Goal: Information Seeking & Learning: Learn about a topic

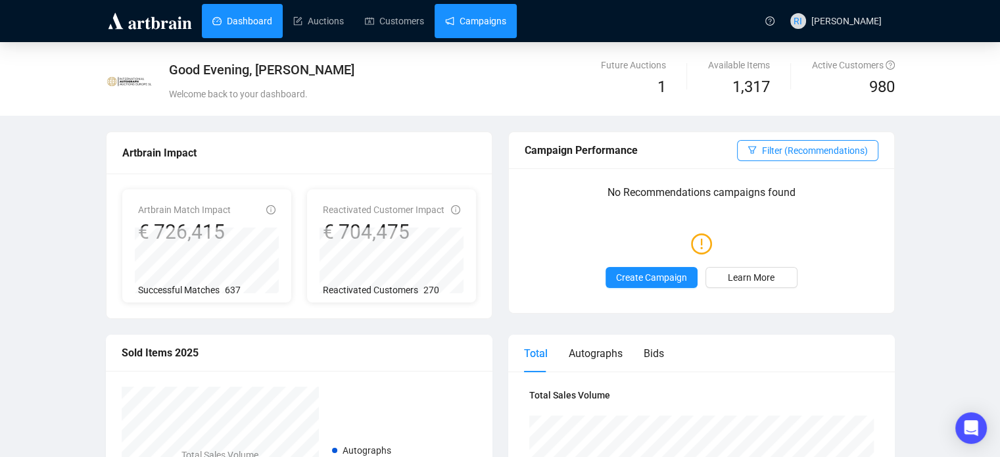
click at [450, 25] on link "Campaigns" at bounding box center [475, 21] width 61 height 34
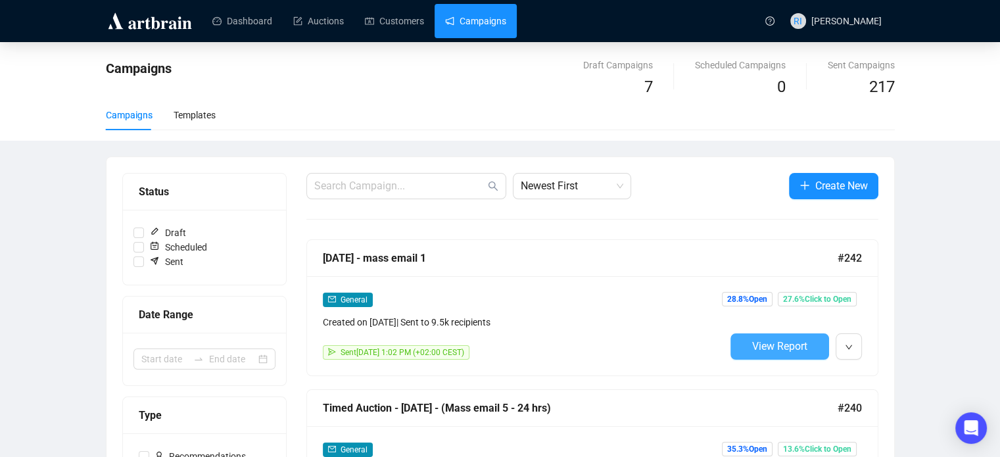
click at [794, 345] on span "View Report" at bounding box center [779, 346] width 55 height 12
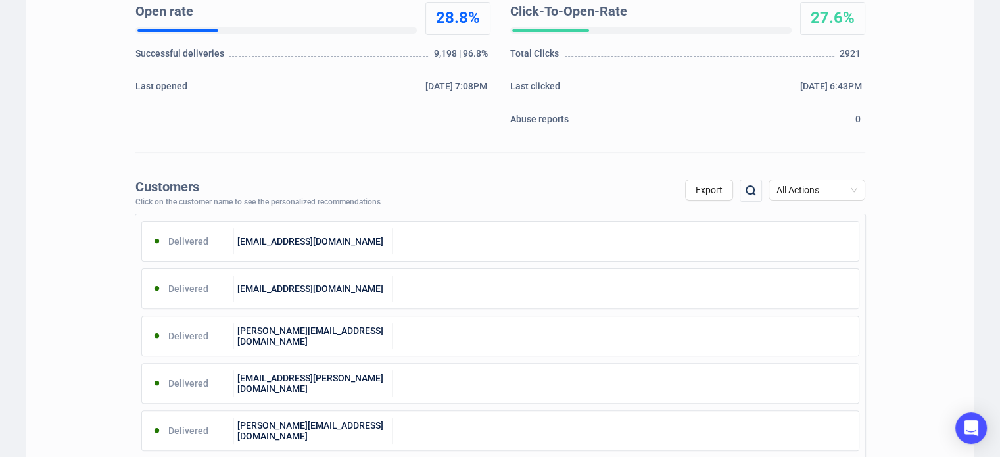
scroll to position [324, 0]
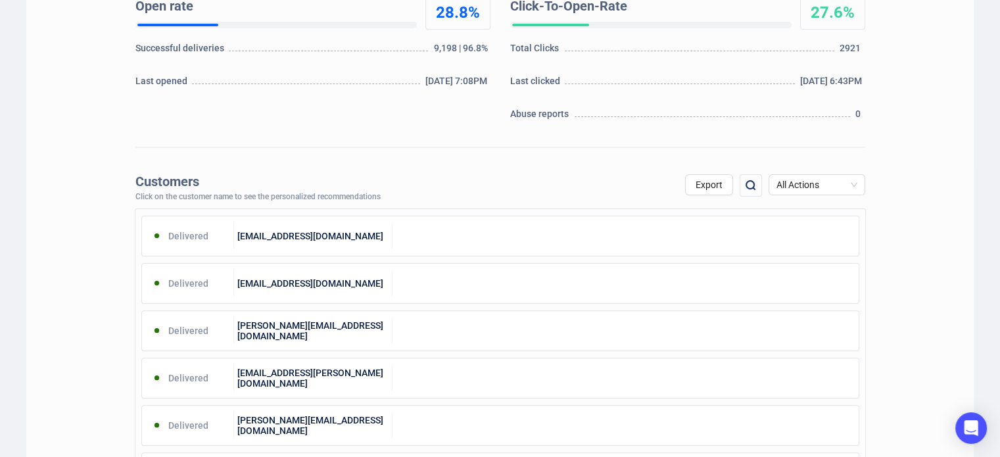
click at [756, 185] on img at bounding box center [751, 186] width 16 height 16
click at [663, 185] on input "text" at bounding box center [680, 186] width 111 height 24
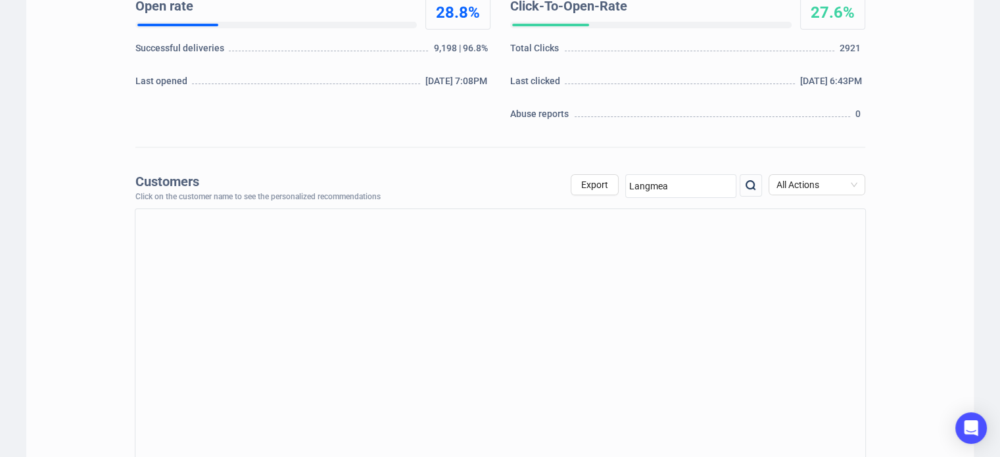
type input "Langmead"
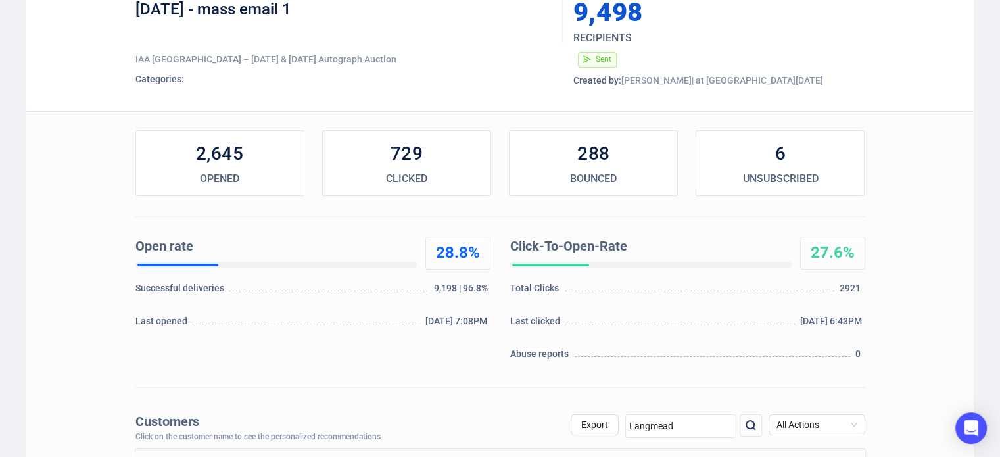
scroll to position [0, 0]
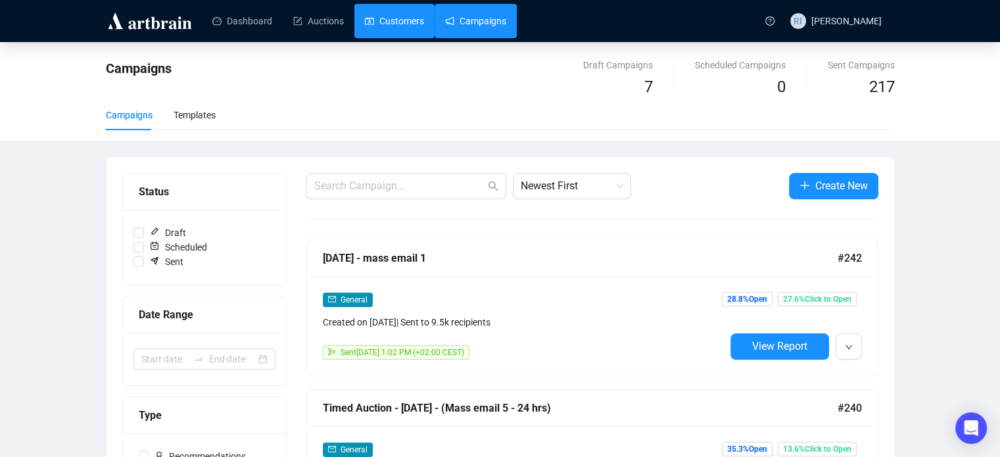
click at [412, 24] on link "Customers" at bounding box center [394, 21] width 59 height 34
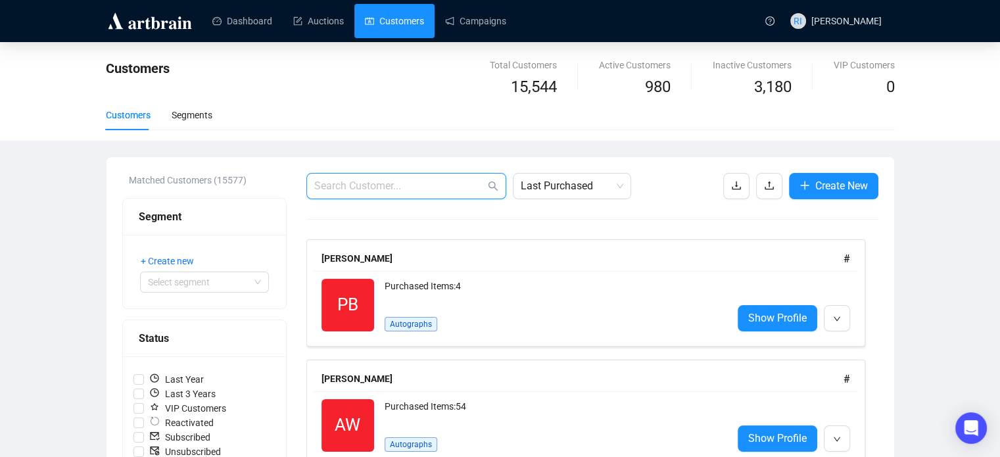
click at [366, 178] on input "text" at bounding box center [399, 186] width 171 height 16
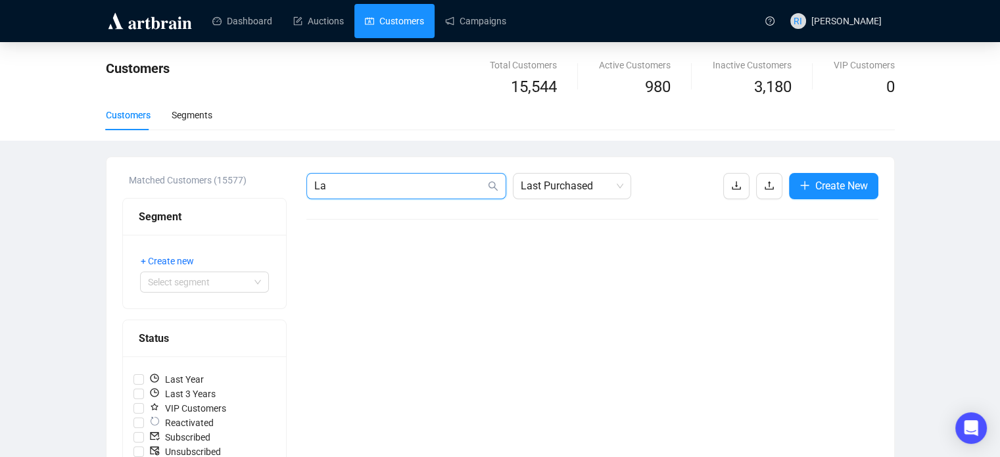
type input "L"
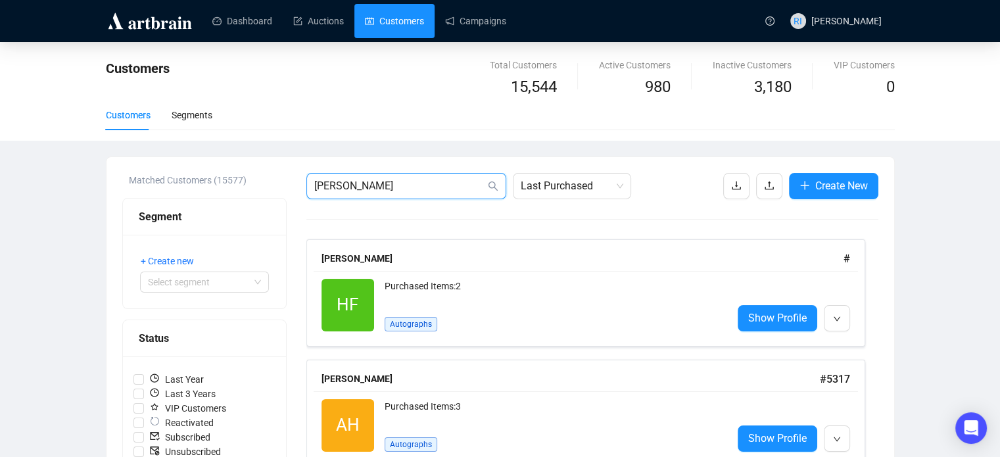
type input "[PERSON_NAME]"
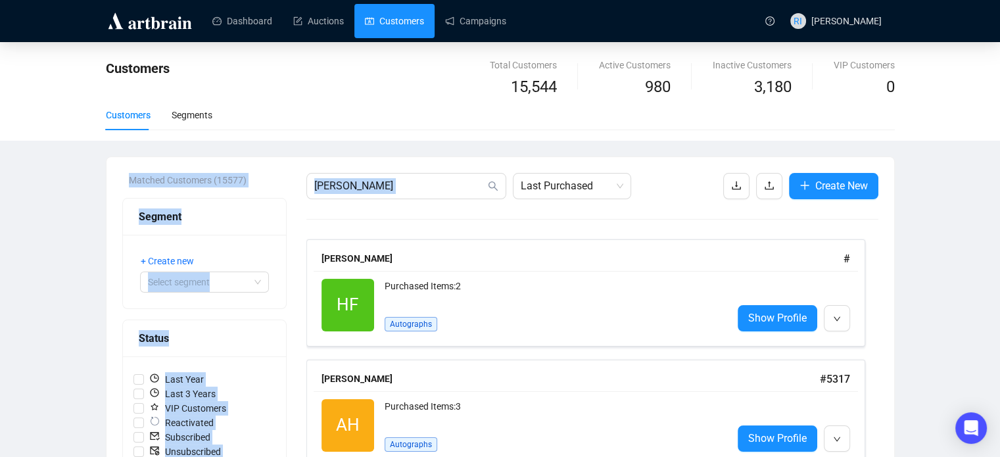
drag, startPoint x: 990, startPoint y: 109, endPoint x: 997, endPoint y: 153, distance: 45.3
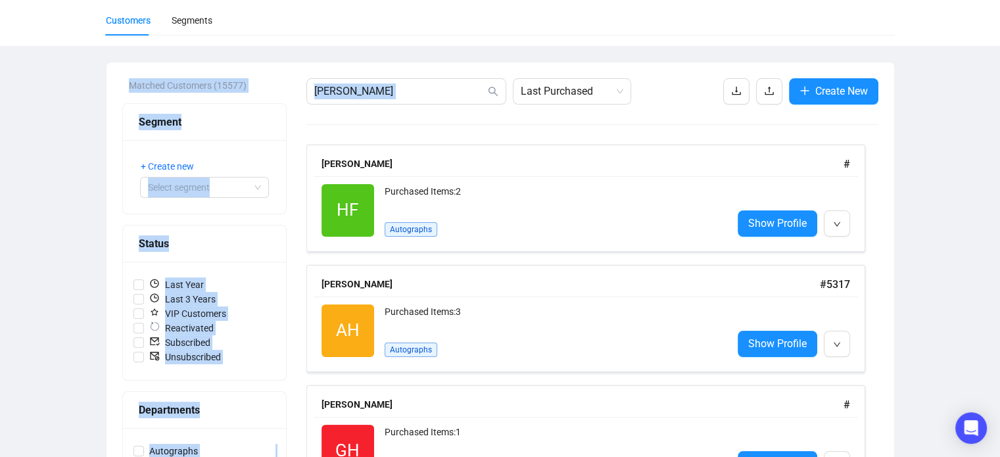
scroll to position [124, 0]
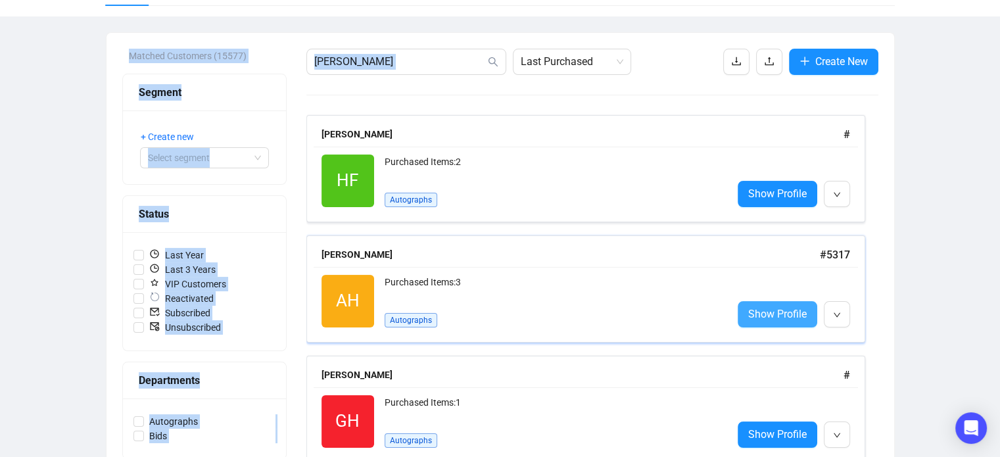
click at [781, 320] on span "Show Profile" at bounding box center [777, 314] width 59 height 16
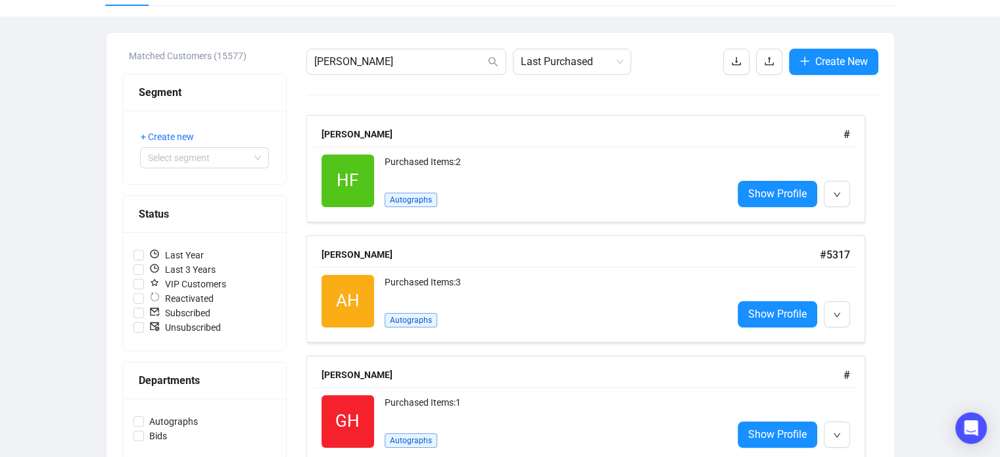
scroll to position [126, 0]
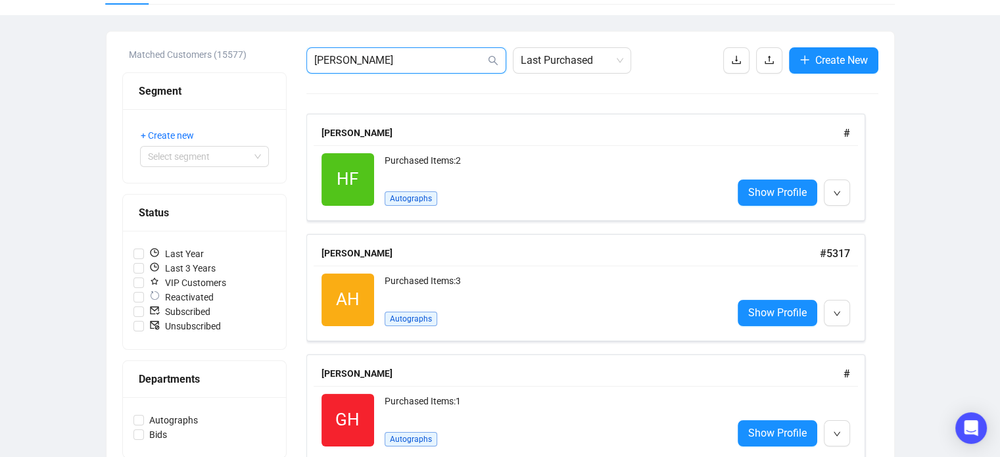
click at [381, 57] on input "[PERSON_NAME]" at bounding box center [399, 61] width 171 height 16
drag, startPoint x: 381, startPoint y: 57, endPoint x: 300, endPoint y: 67, distance: 81.6
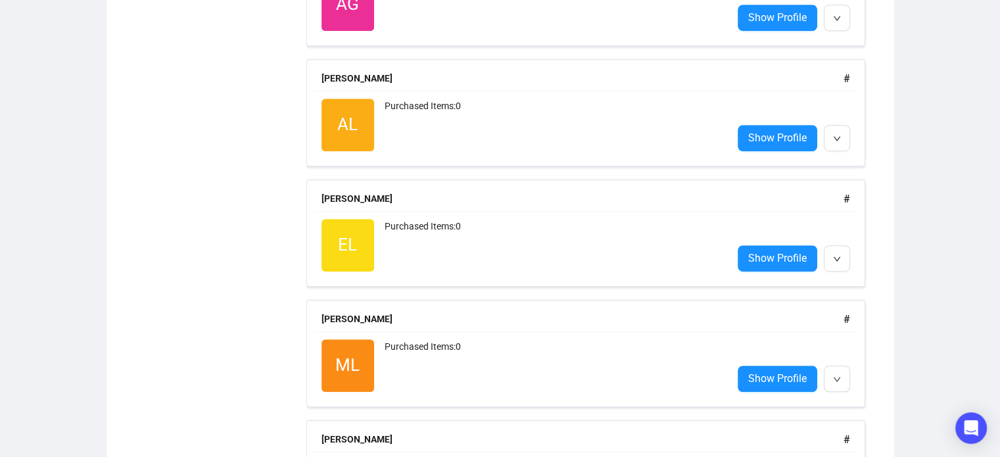
scroll to position [0, 0]
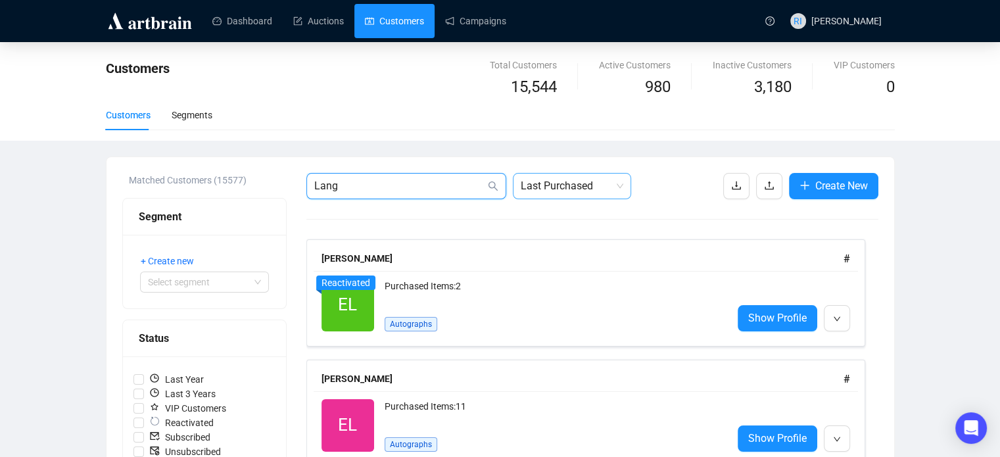
click at [569, 193] on span "Last Purchased" at bounding box center [572, 186] width 103 height 25
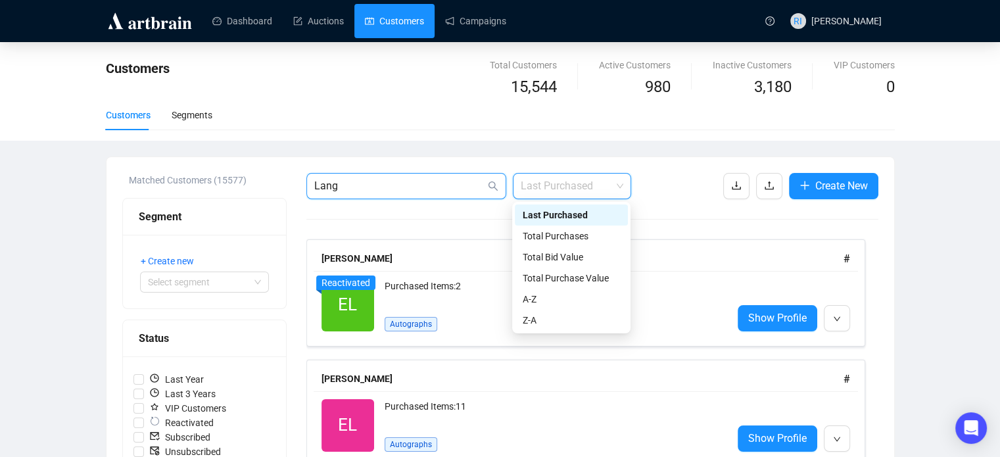
click at [352, 187] on input "Lang" at bounding box center [399, 186] width 171 height 16
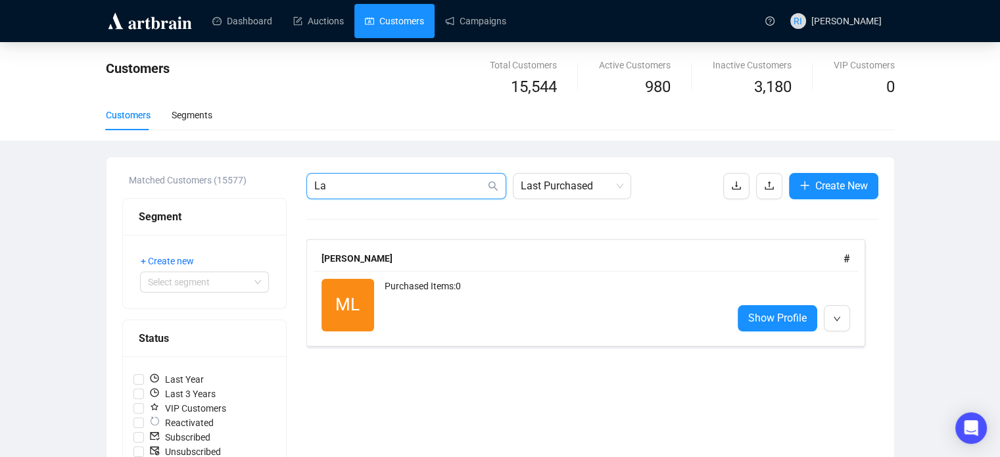
type input "L"
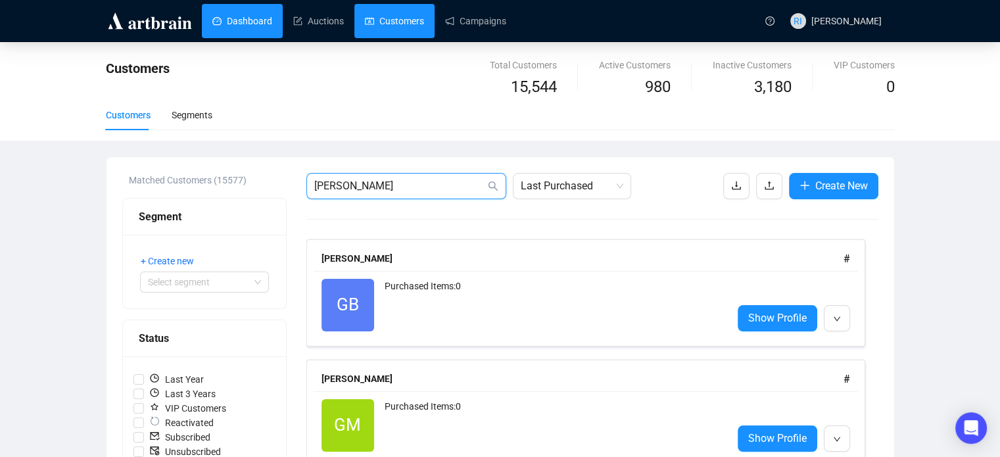
type input "[PERSON_NAME]"
click at [247, 22] on link "Dashboard" at bounding box center [242, 21] width 60 height 34
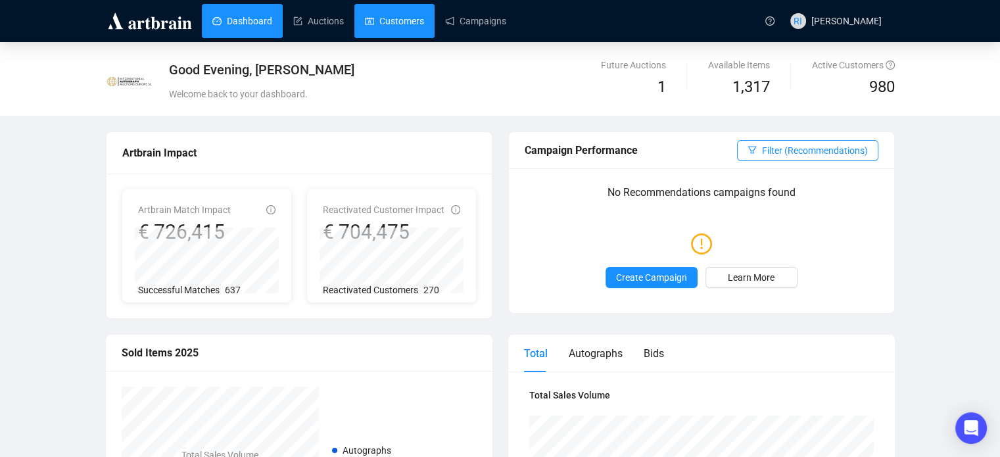
click at [378, 26] on link "Customers" at bounding box center [394, 21] width 59 height 34
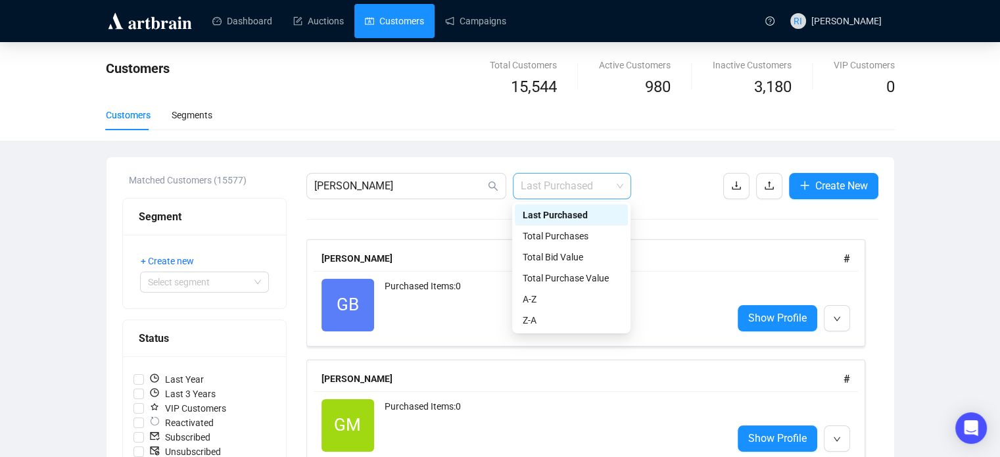
click at [623, 189] on span "Last Purchased" at bounding box center [572, 186] width 103 height 25
click at [566, 304] on div "A-Z" at bounding box center [571, 299] width 97 height 14
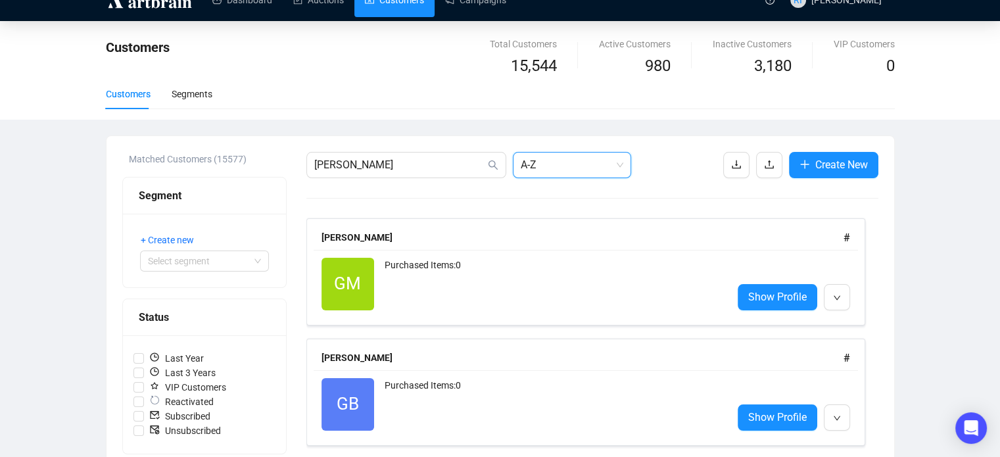
scroll to position [20, 0]
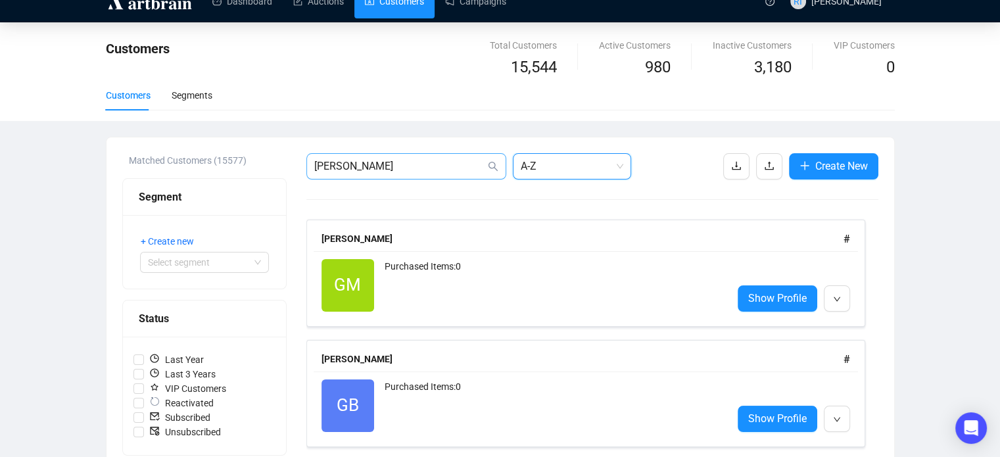
click at [370, 174] on span "[PERSON_NAME]" at bounding box center [406, 166] width 200 height 26
type input "G"
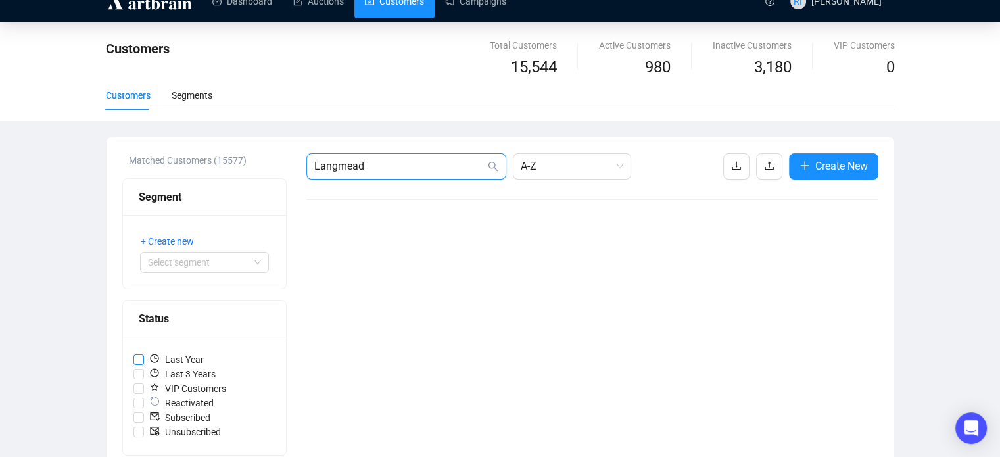
type input "Langmead"
click at [136, 354] on input "Last Year" at bounding box center [138, 359] width 11 height 11
checkbox input "false"
click at [139, 429] on input "Unsubscribed" at bounding box center [138, 432] width 11 height 11
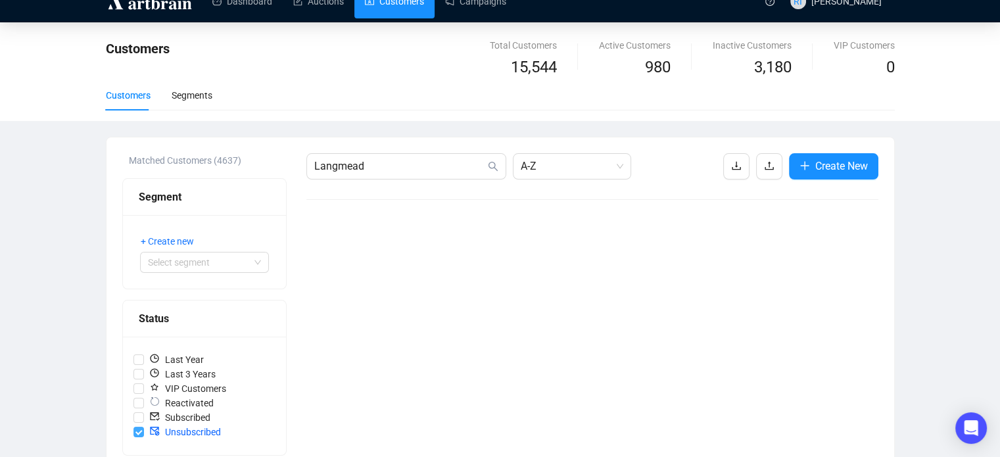
click at [139, 435] on input "Unsubscribed" at bounding box center [138, 432] width 11 height 11
checkbox input "false"
click at [141, 418] on input "Subscribed" at bounding box center [138, 417] width 11 height 11
checkbox input "true"
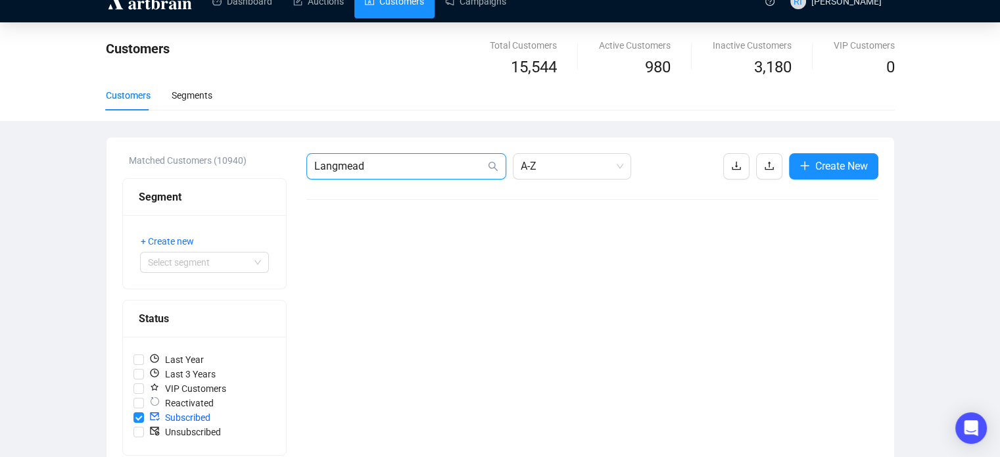
drag, startPoint x: 383, startPoint y: 162, endPoint x: 304, endPoint y: 176, distance: 80.0
click at [304, 176] on div "Matched Customers (10940) Segment + Create new Select segment Status Last Year …" at bounding box center [500, 416] width 756 height 526
click at [468, 13] on link "Campaigns" at bounding box center [475, 1] width 61 height 34
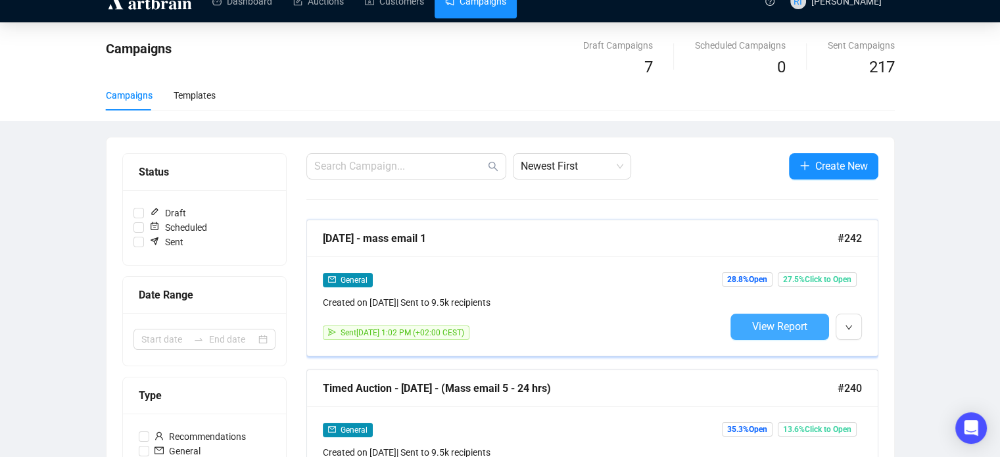
click at [792, 331] on span "View Report" at bounding box center [779, 326] width 55 height 12
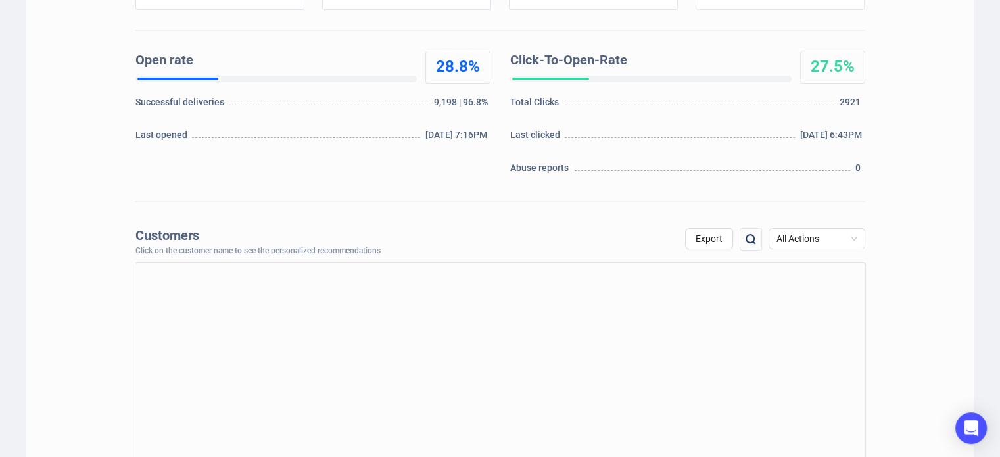
scroll to position [251, 0]
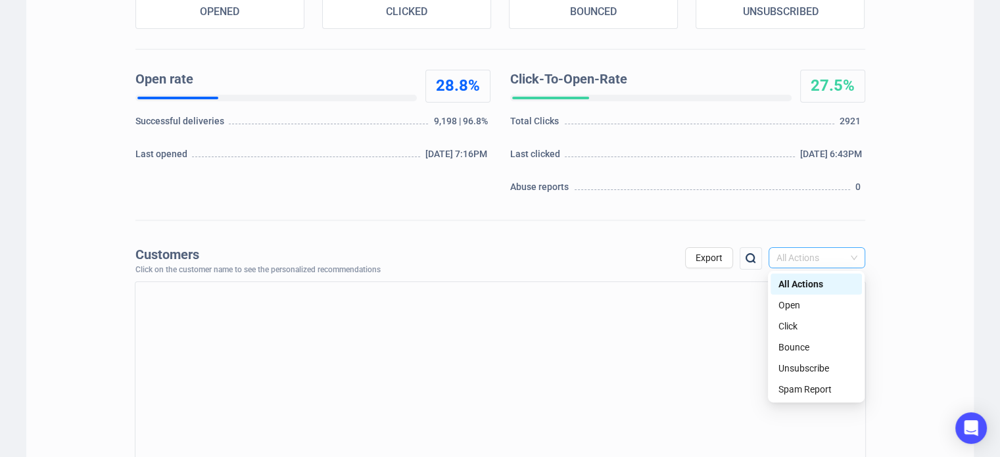
click at [830, 263] on span "All Actions" at bounding box center [817, 258] width 81 height 20
click at [819, 310] on div "Open" at bounding box center [817, 305] width 76 height 14
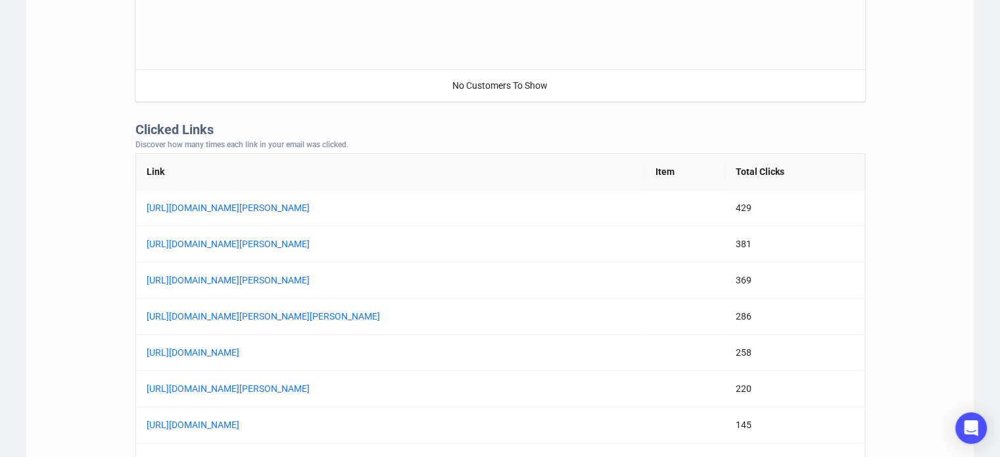
scroll to position [948, 0]
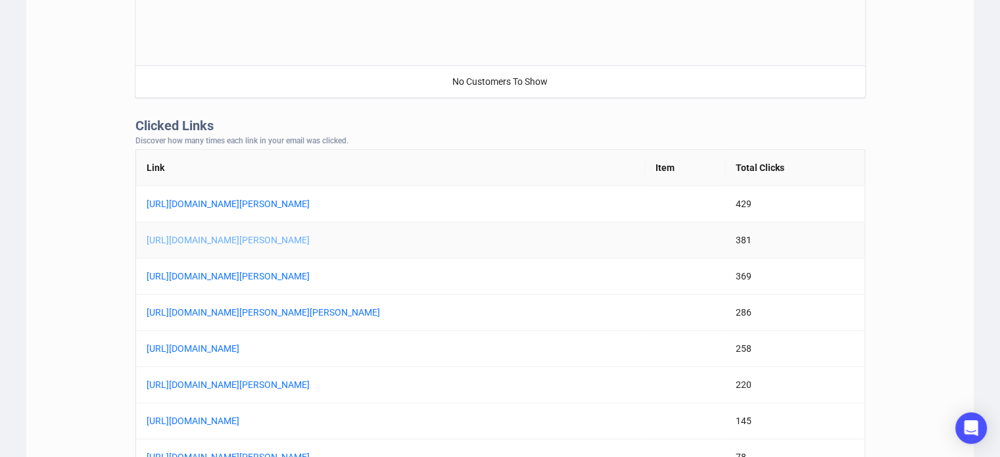
click at [402, 243] on link "[URL][DOMAIN_NAME][PERSON_NAME]" at bounding box center [311, 240] width 329 height 14
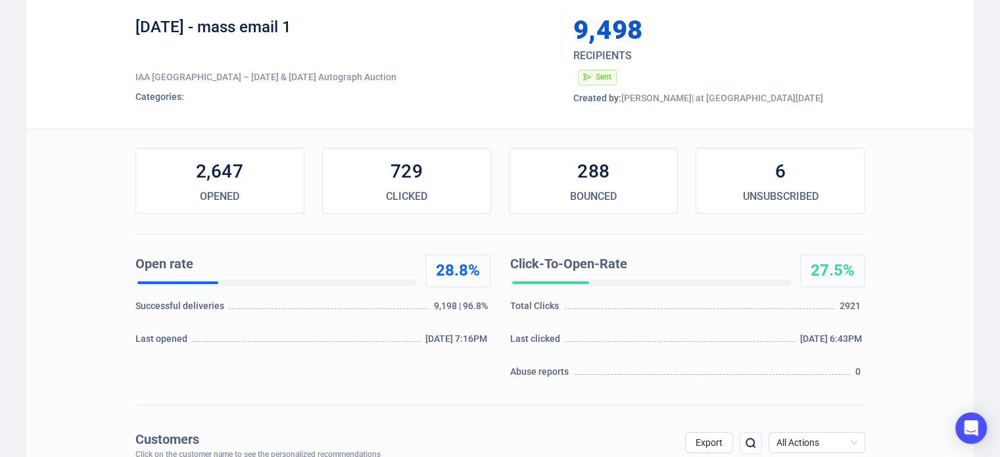
scroll to position [0, 0]
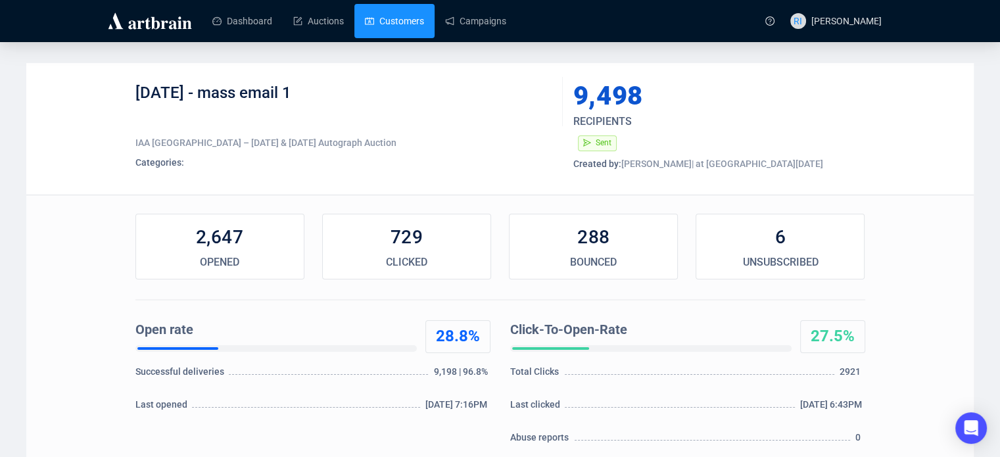
click at [392, 23] on link "Customers" at bounding box center [394, 21] width 59 height 34
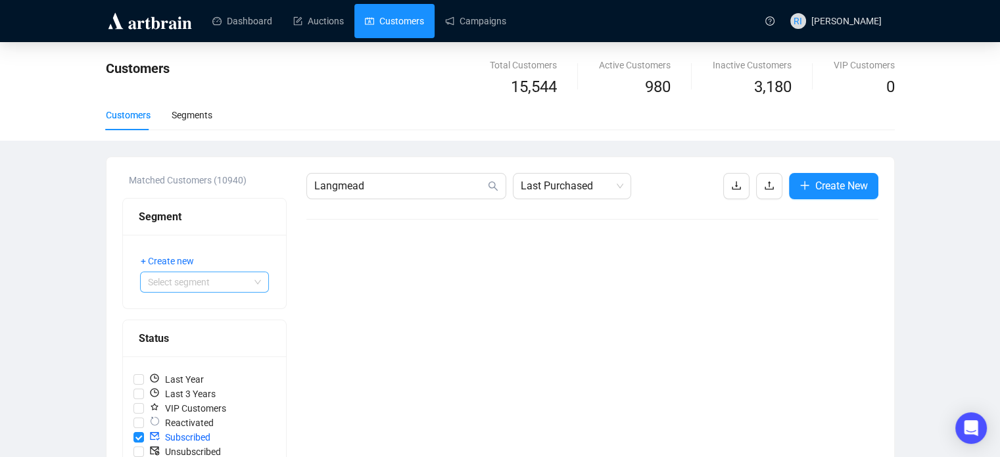
click at [219, 287] on input "search" at bounding box center [198, 282] width 101 height 20
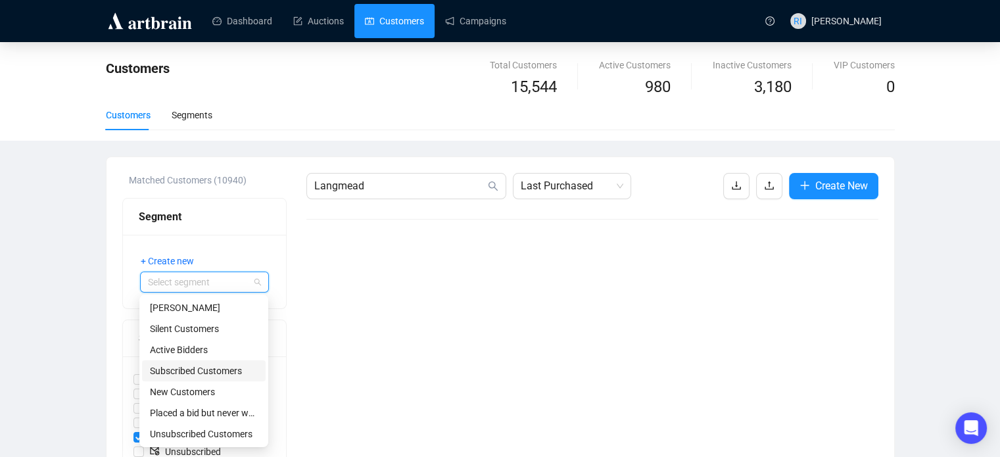
click at [219, 373] on div "Subscribed Customers" at bounding box center [204, 371] width 108 height 14
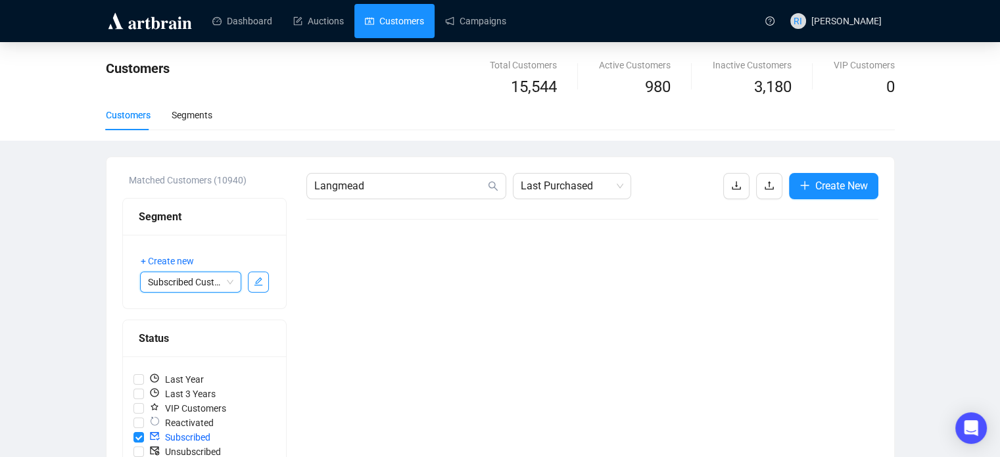
click at [213, 218] on div "Segment" at bounding box center [205, 216] width 132 height 16
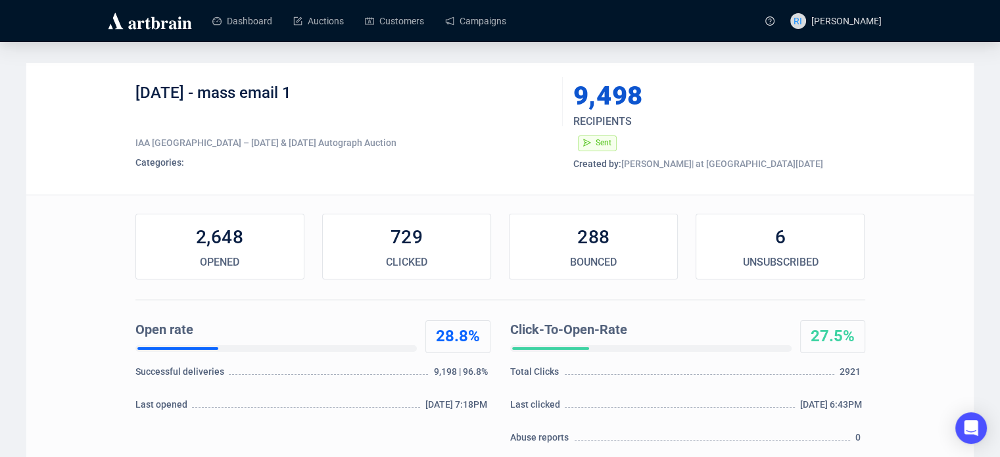
scroll to position [20, 0]
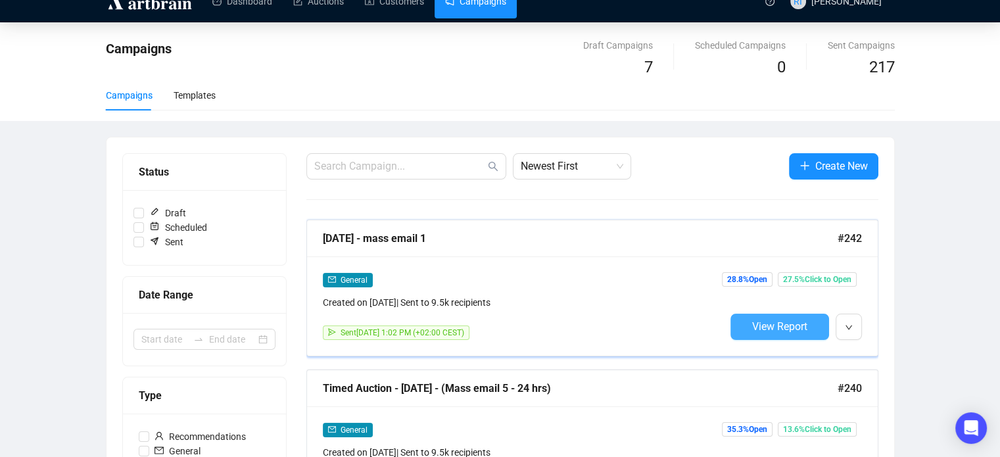
click at [792, 326] on span "View Report" at bounding box center [779, 326] width 55 height 12
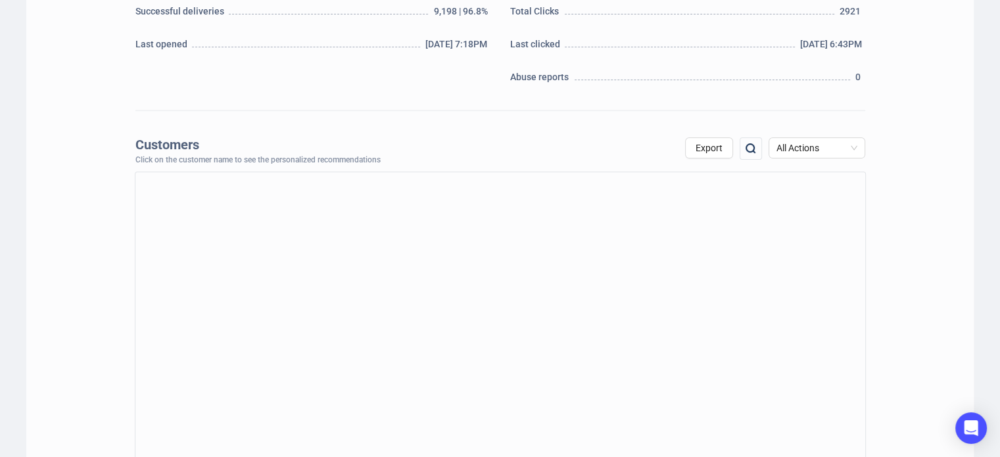
scroll to position [362, 0]
click at [751, 148] on img at bounding box center [751, 147] width 16 height 16
click at [688, 158] on input "Langmead" at bounding box center [680, 147] width 111 height 24
type input "L"
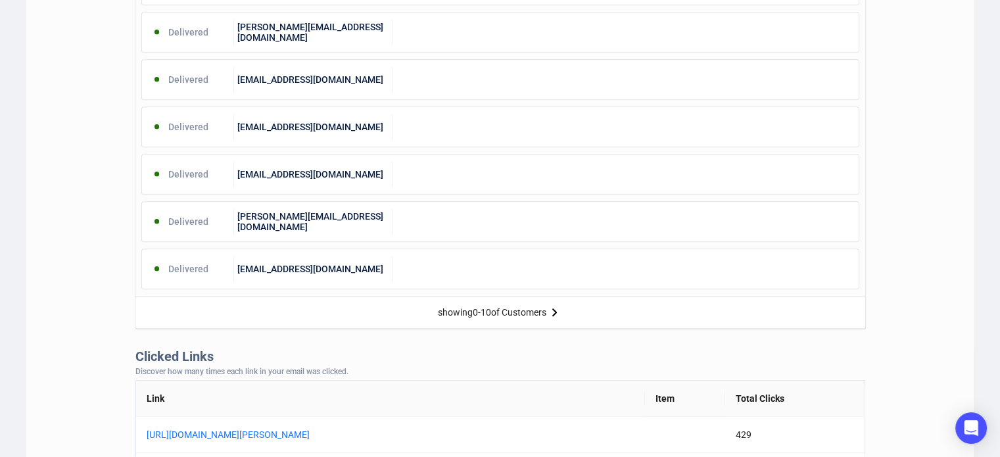
scroll to position [723, 0]
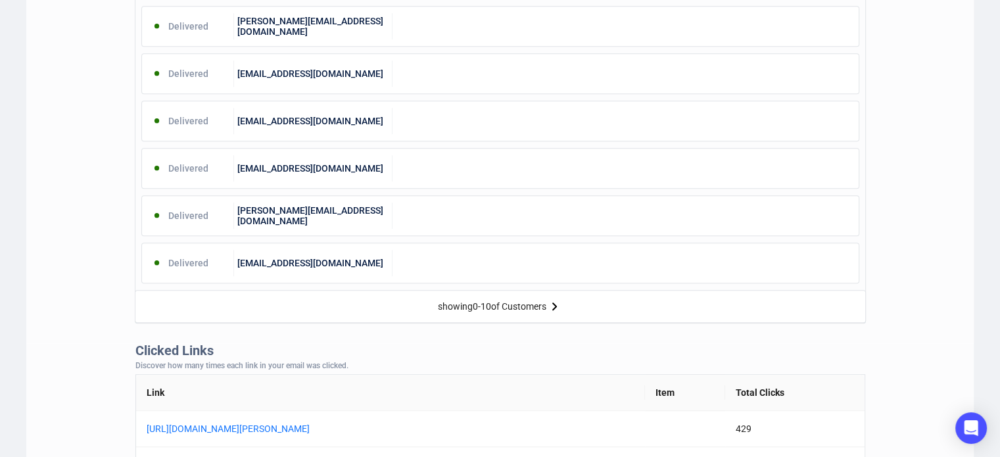
click at [558, 306] on img at bounding box center [554, 307] width 16 height 16
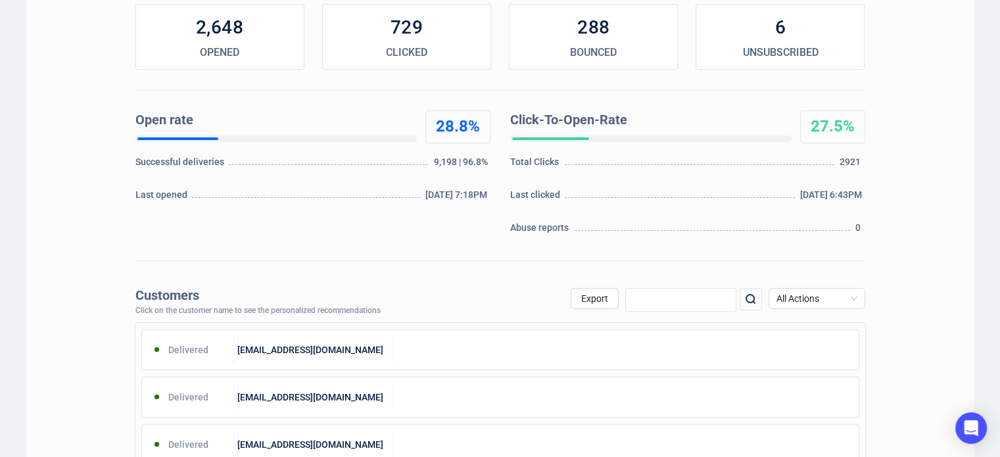
scroll to position [202, 0]
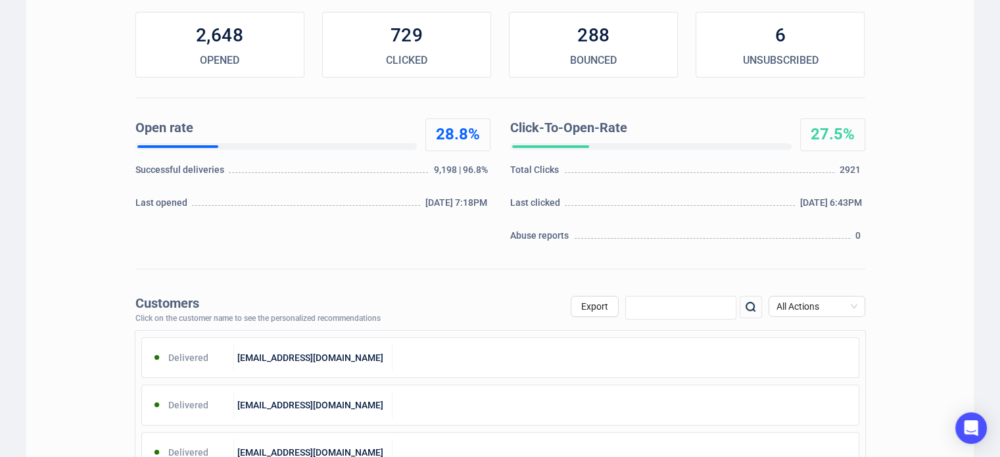
click at [663, 310] on input "text" at bounding box center [680, 308] width 111 height 24
type input "G"
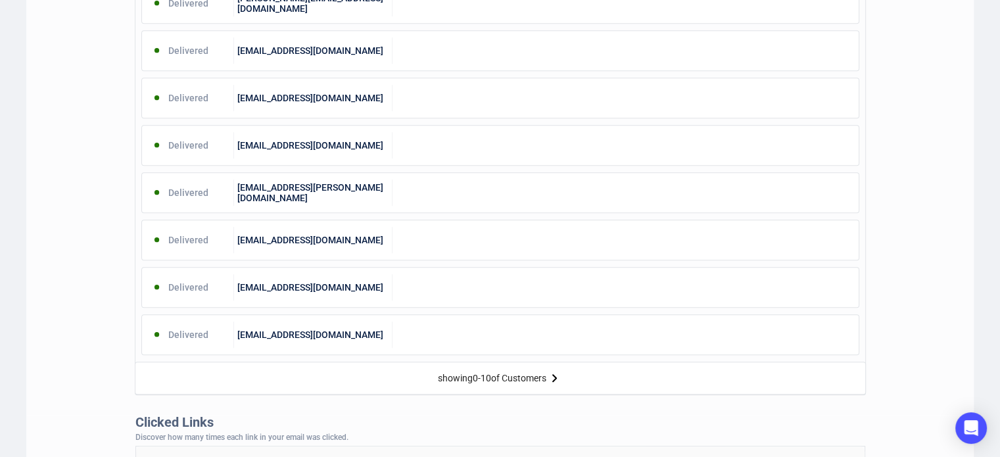
scroll to position [653, 0]
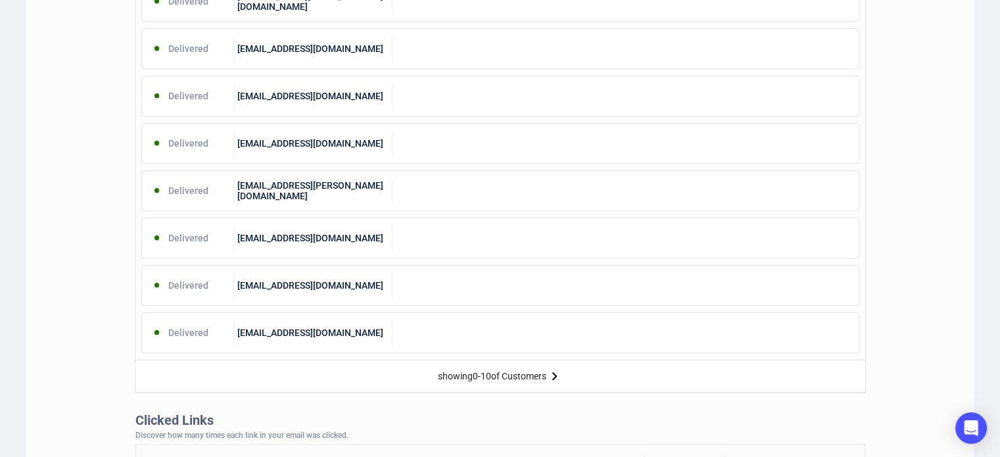
click at [556, 379] on img at bounding box center [554, 376] width 16 height 16
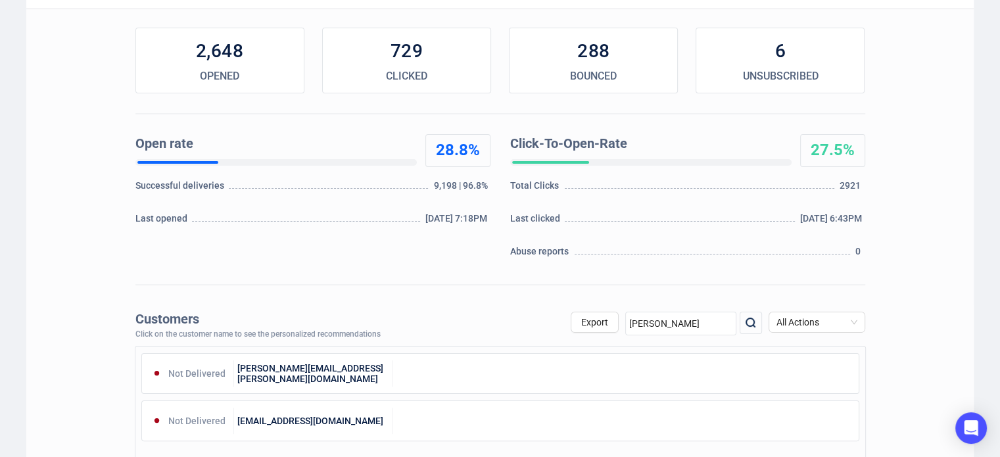
scroll to position [184, 0]
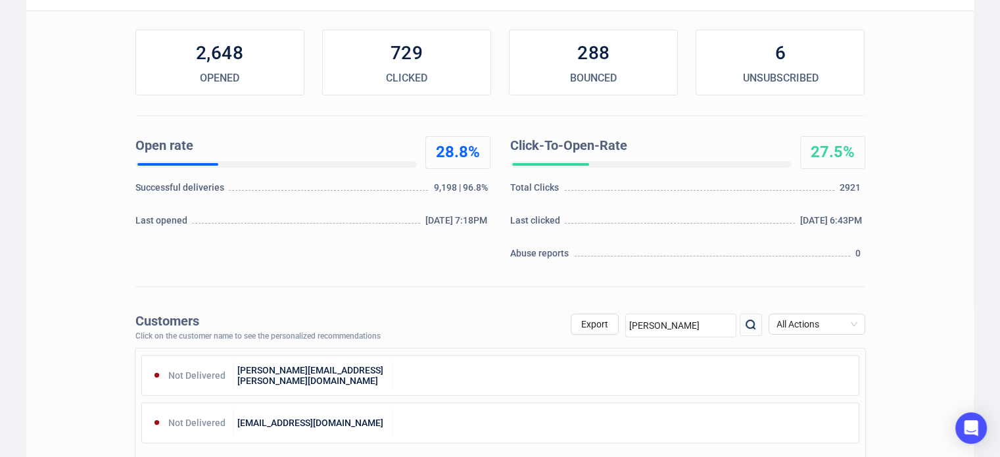
drag, startPoint x: 668, startPoint y: 316, endPoint x: 579, endPoint y: 339, distance: 92.3
click at [579, 339] on div "Export [PERSON_NAME] All Actions" at bounding box center [718, 328] width 295 height 28
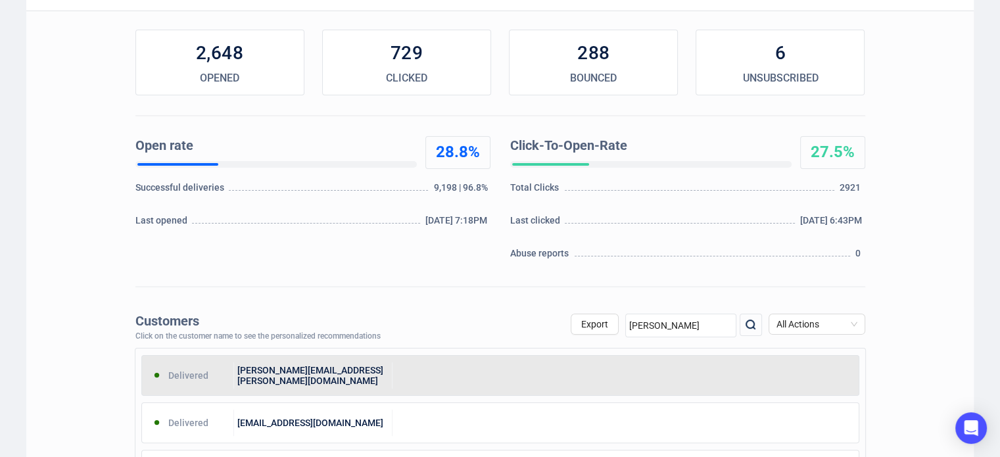
type input "[PERSON_NAME]"
click at [333, 370] on div "[PERSON_NAME][EMAIL_ADDRESS][PERSON_NAME][DOMAIN_NAME]" at bounding box center [313, 375] width 158 height 26
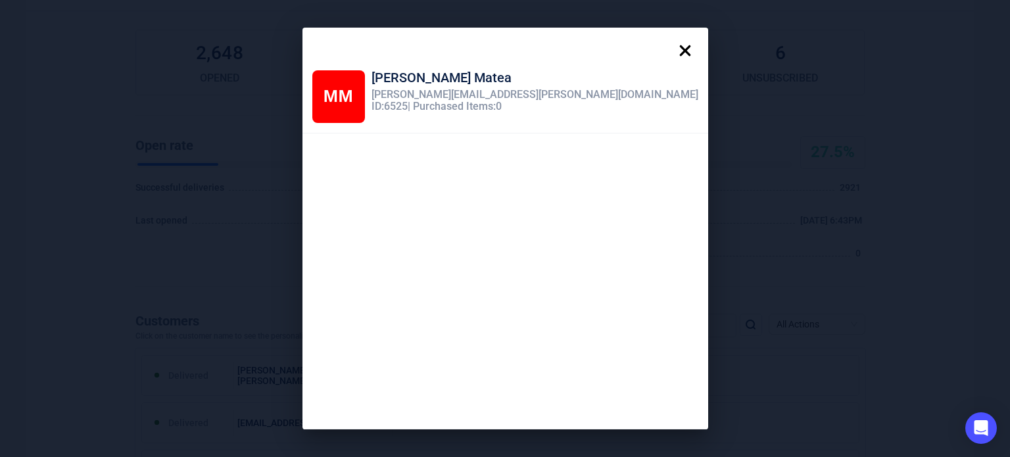
click at [679, 47] on icon at bounding box center [684, 50] width 11 height 11
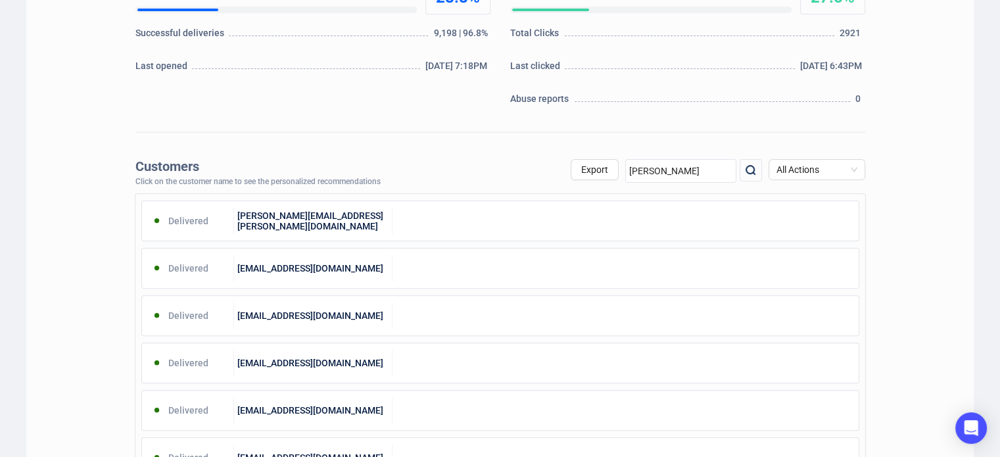
scroll to position [337, 0]
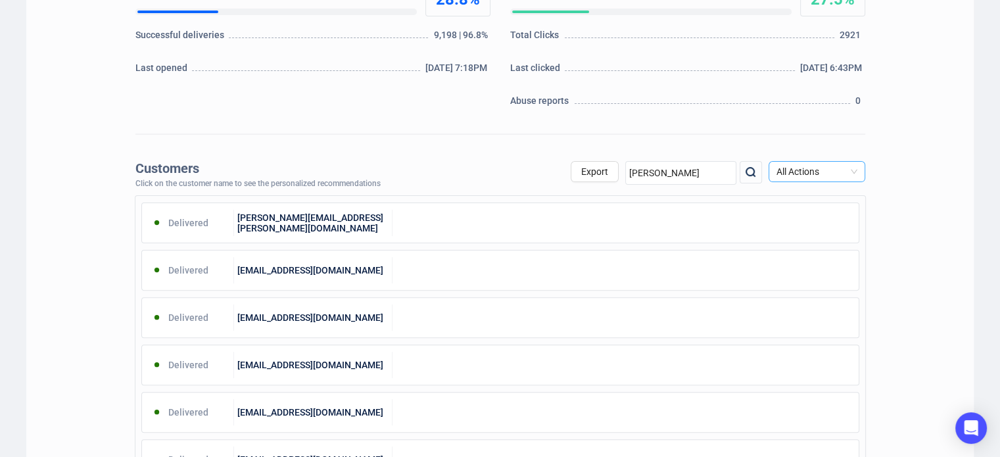
click at [823, 176] on span "All Actions" at bounding box center [817, 172] width 81 height 20
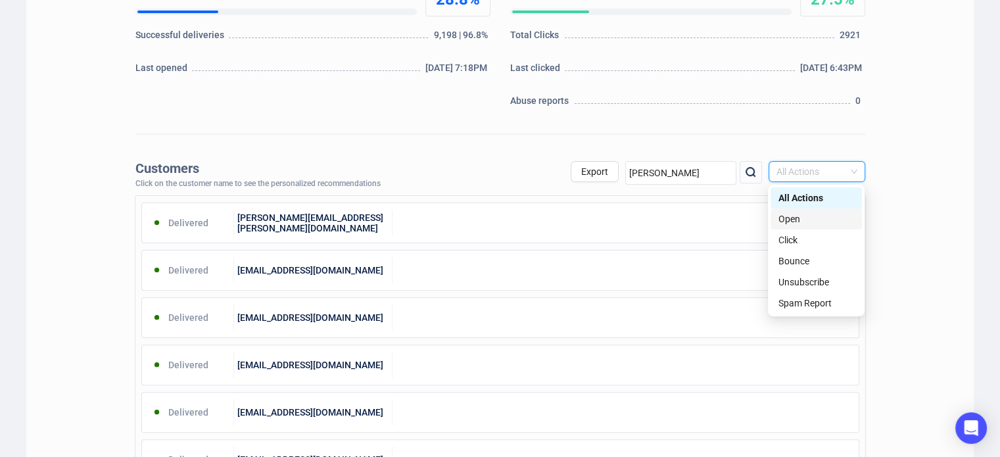
click at [807, 220] on div "Open" at bounding box center [817, 219] width 76 height 14
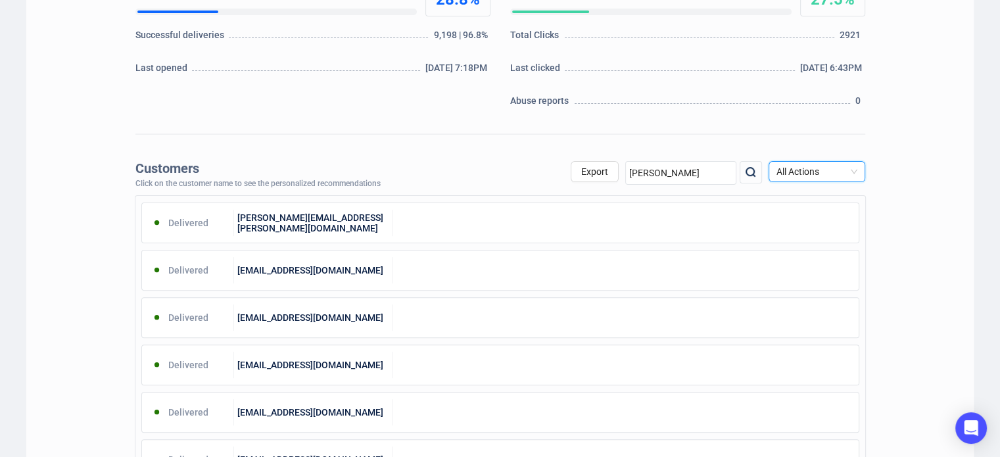
click at [743, 175] on img at bounding box center [751, 172] width 16 height 16
click at [679, 177] on input "[PERSON_NAME]" at bounding box center [680, 173] width 111 height 24
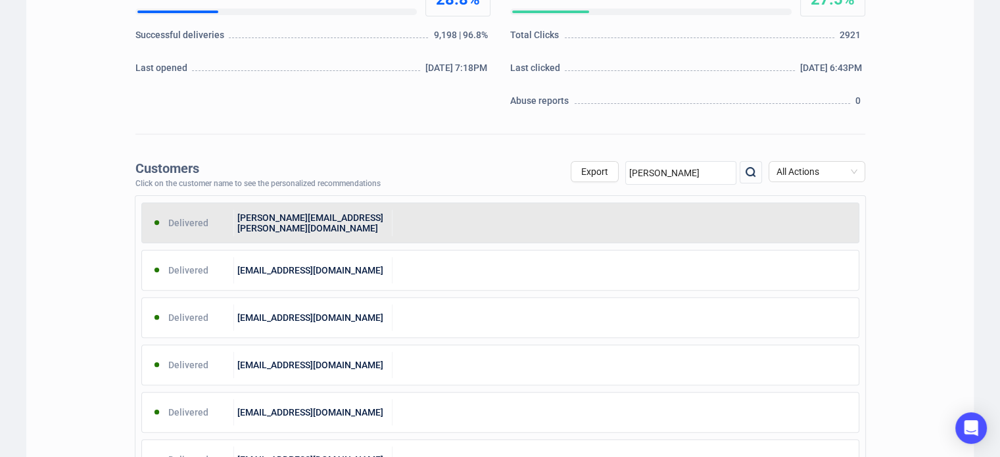
click at [184, 223] on div "Delivered" at bounding box center [188, 223] width 93 height 26
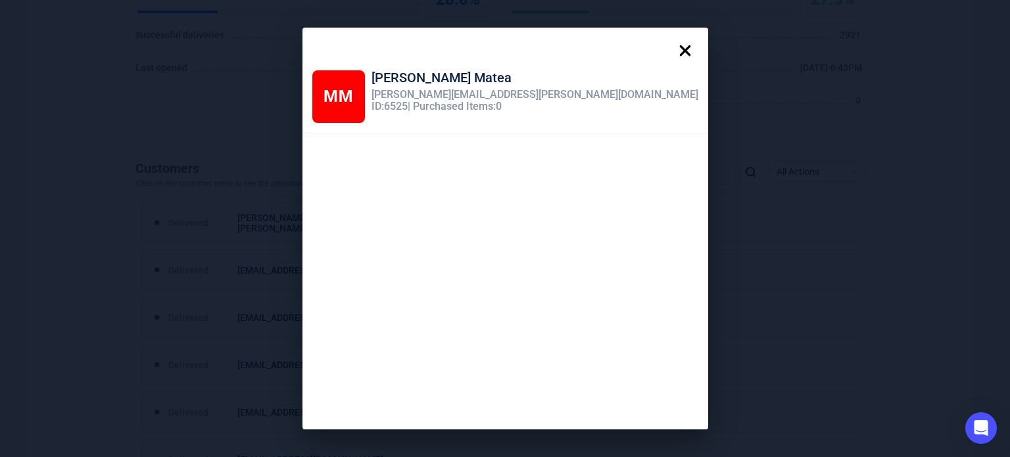
click at [672, 51] on icon at bounding box center [685, 50] width 26 height 26
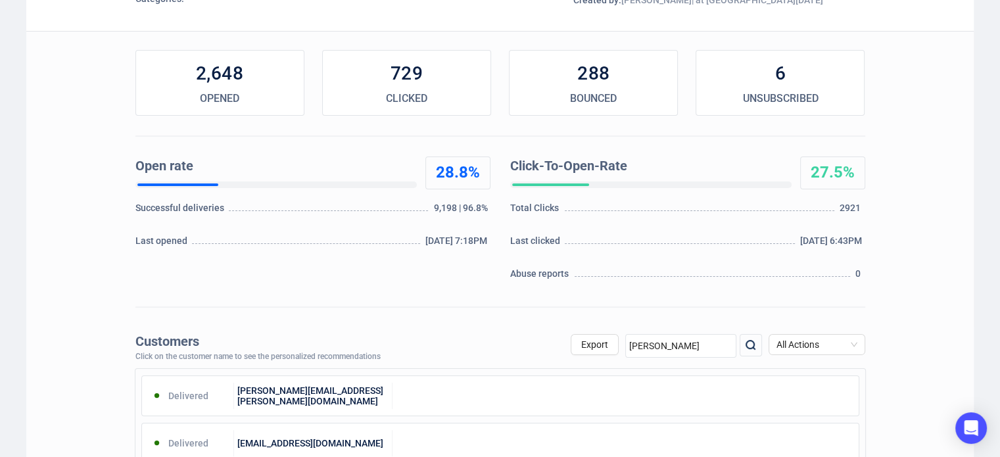
scroll to position [0, 0]
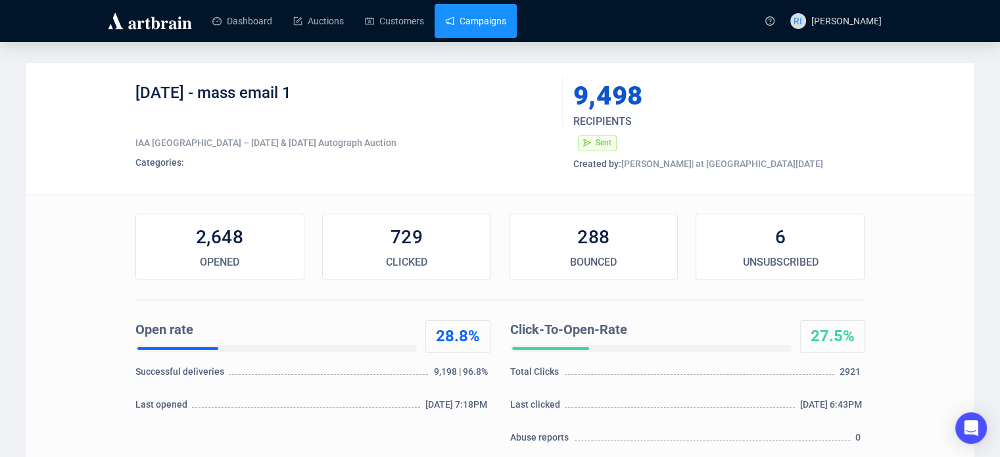
click at [466, 23] on link "Campaigns" at bounding box center [475, 21] width 61 height 34
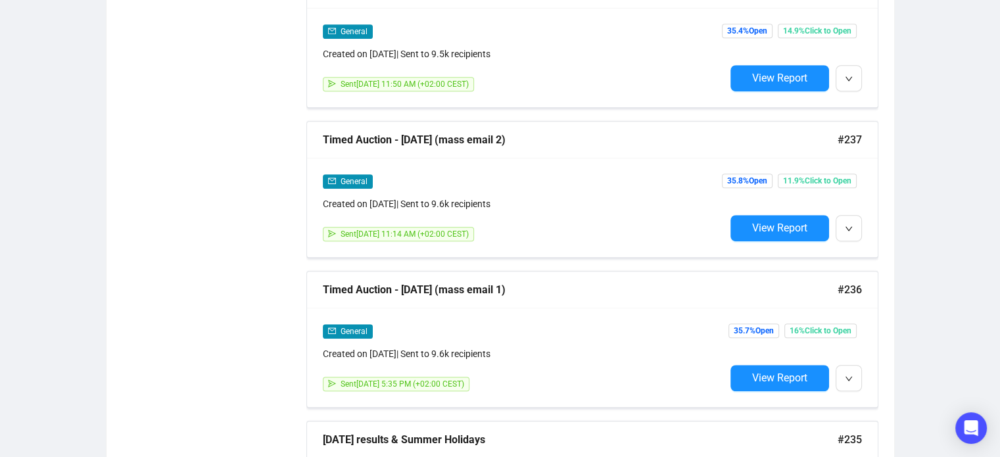
scroll to position [710, 0]
